Goal: Information Seeking & Learning: Learn about a topic

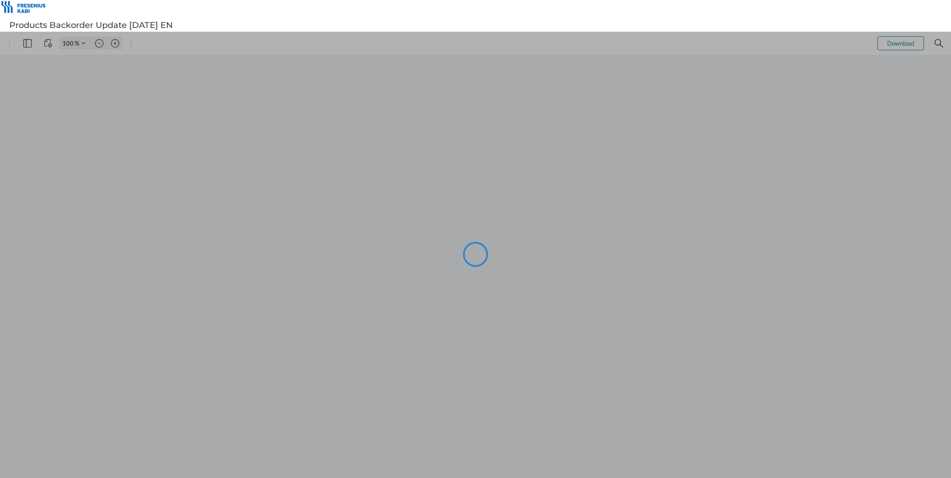
type input "114"
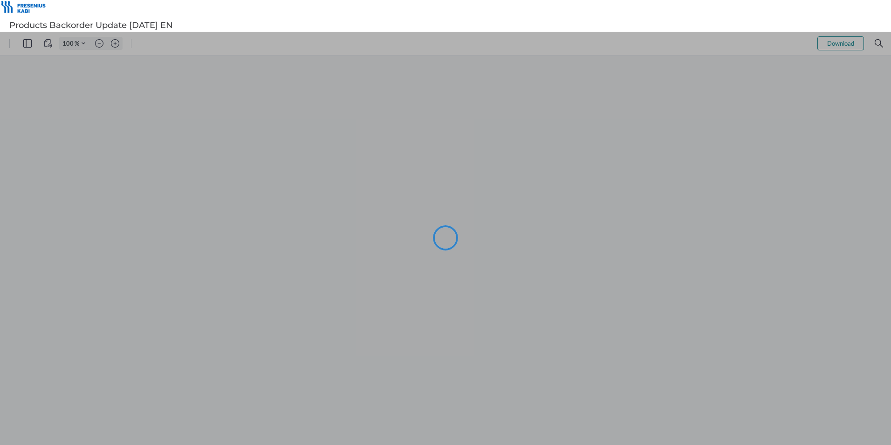
type input "105"
